Goal: Task Accomplishment & Management: Manage account settings

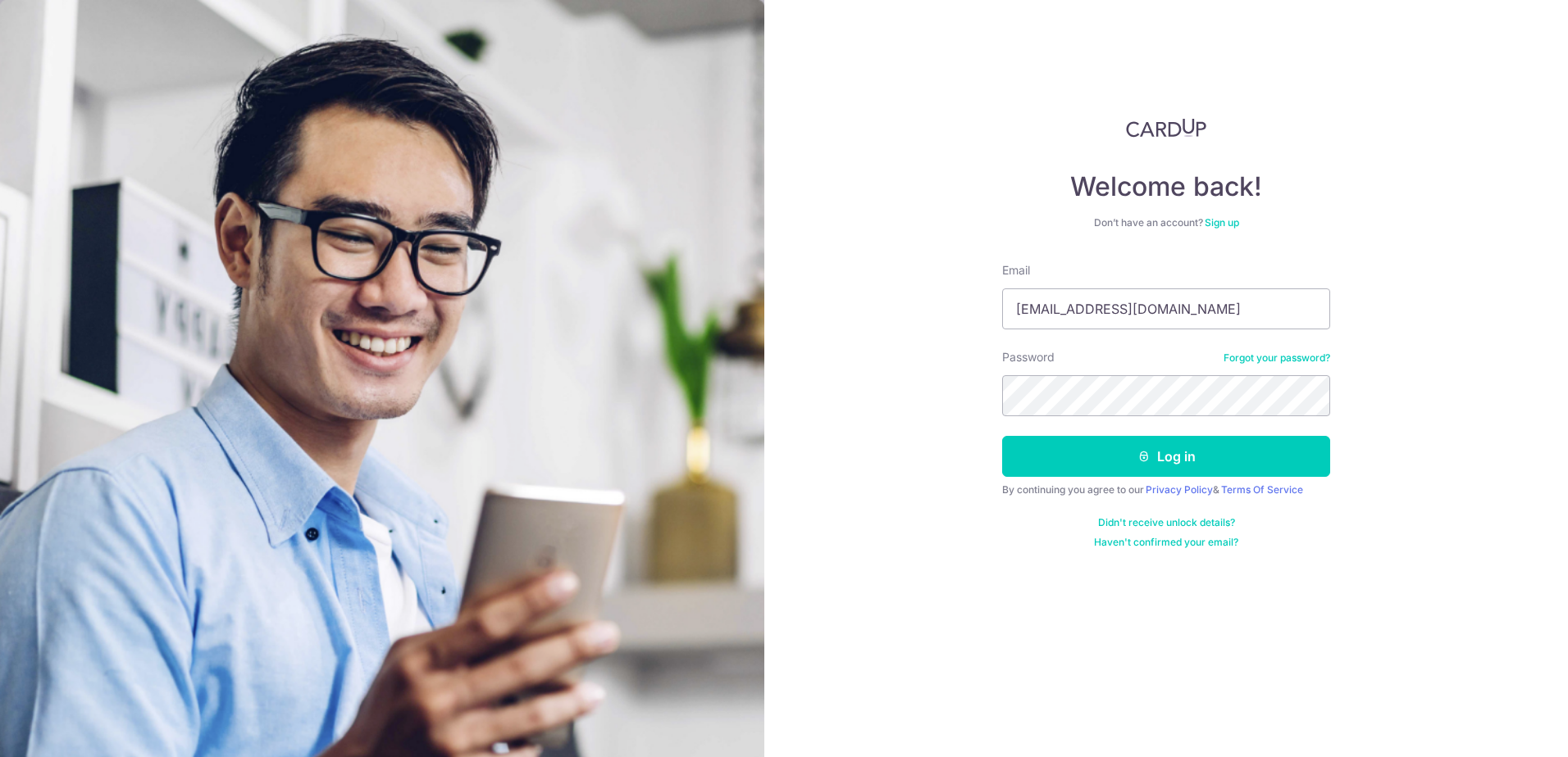
click at [1197, 315] on input "[EMAIL_ADDRESS][DOMAIN_NAME]" at bounding box center [1166, 309] width 328 height 41
type input "[PERSON_NAME][EMAIL_ADDRESS][DOMAIN_NAME]"
click at [1249, 456] on button "Log in" at bounding box center [1166, 457] width 328 height 41
